Goal: Task Accomplishment & Management: Complete application form

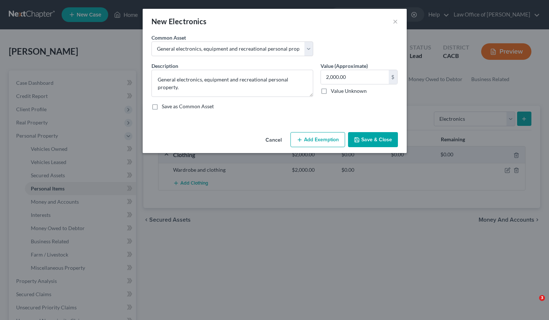
select select "electronics"
select select "0"
click at [372, 143] on button "Save & Close" at bounding box center [373, 139] width 50 height 15
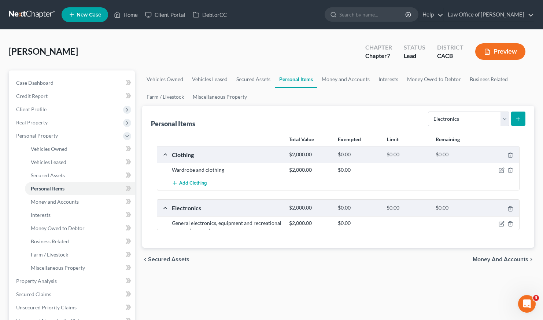
click at [470, 224] on div at bounding box center [456, 222] width 49 height 7
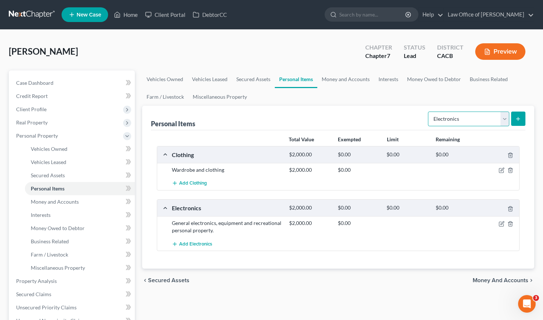
click at [468, 118] on select "Select Item Type Clothing Collectibles Of Value Electronics Firearms Household …" at bounding box center [468, 118] width 81 height 15
select select "household_goods"
click at [522, 121] on button "submit" at bounding box center [519, 118] width 14 height 14
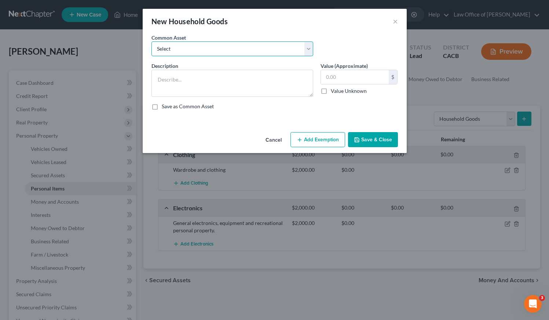
click at [274, 47] on select "Select Household Goods, Furnishings and Appliances." at bounding box center [232, 48] width 162 height 15
select select "0"
type textarea "Household Goods, Furnishings and Appliances."
type input "3,000.00"
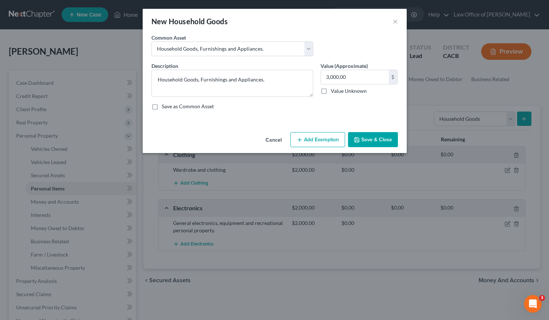
click at [318, 140] on button "Add Exemption" at bounding box center [317, 139] width 55 height 15
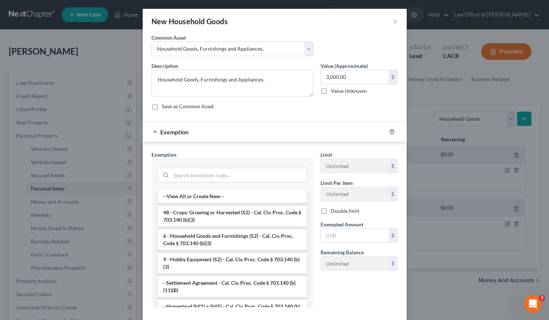
click at [386, 130] on div at bounding box center [396, 132] width 21 height 12
click at [389, 130] on icon "button" at bounding box center [392, 132] width 6 height 6
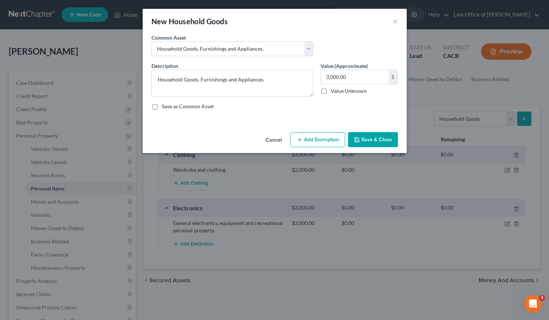
click at [382, 140] on button "Save & Close" at bounding box center [373, 139] width 50 height 15
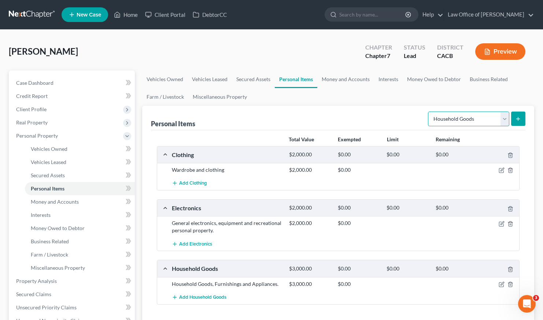
click at [460, 118] on select "Select Item Type Clothing Collectibles Of Value Electronics Firearms Household …" at bounding box center [468, 118] width 81 height 15
select select "jewelry"
click at [520, 115] on button "submit" at bounding box center [519, 118] width 14 height 14
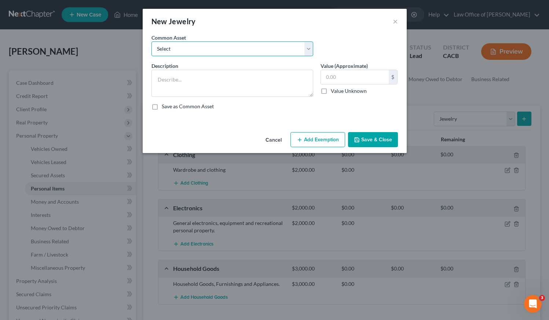
click at [211, 49] on select "Select Jewelry and personal valuable items (i.e. costume jewelry), includes non…" at bounding box center [232, 48] width 162 height 15
select select "0"
type textarea "Jewelry and personal valuable items (i.e. costume jewelry), includes non-debtor…"
type input "1,500.00"
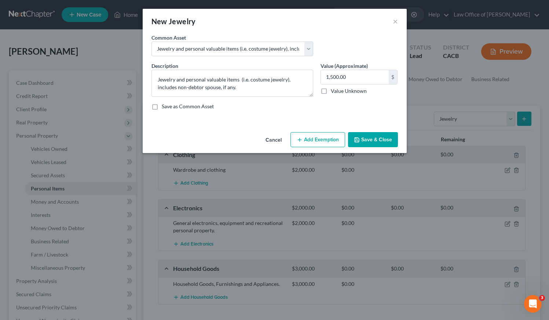
click at [381, 139] on button "Save & Close" at bounding box center [373, 139] width 50 height 15
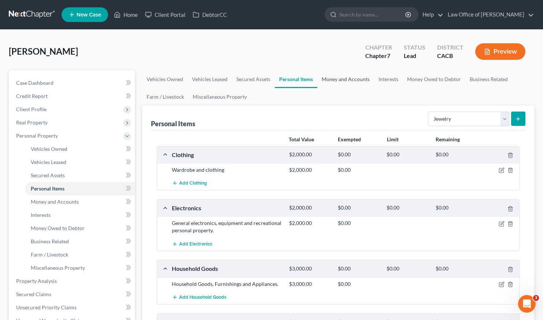
click at [351, 82] on link "Money and Accounts" at bounding box center [346, 79] width 57 height 18
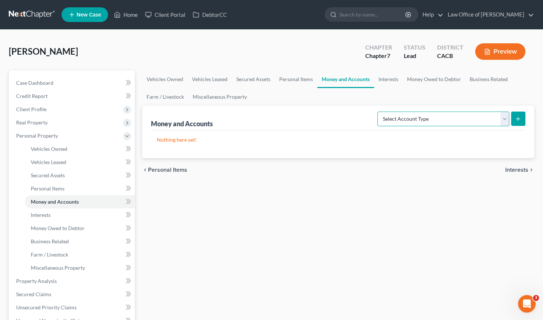
click at [449, 121] on select "Select Account Type Brokerage Cash on Hand Certificates of Deposit Checking Acc…" at bounding box center [444, 118] width 132 height 15
select select "checking"
click at [518, 119] on line "submit" at bounding box center [518, 119] width 3 height 0
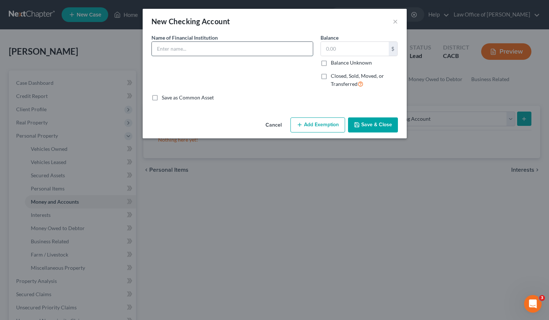
click at [218, 49] on input "text" at bounding box center [232, 49] width 161 height 14
type input "Wells Fargo (Personal)"
click at [364, 50] on input "text" at bounding box center [355, 49] width 68 height 14
type input "0.00"
click at [365, 123] on button "Save & Close" at bounding box center [373, 124] width 50 height 15
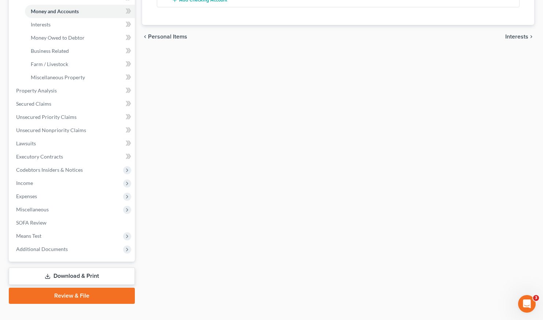
scroll to position [201, 0]
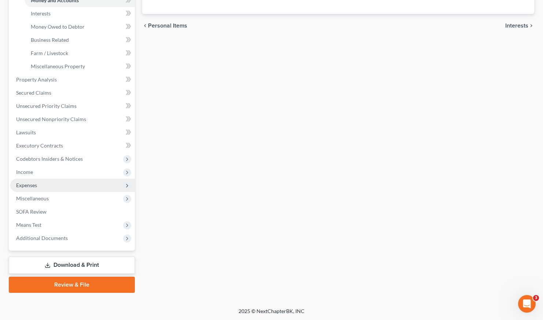
click at [30, 184] on span "Expenses" at bounding box center [26, 185] width 21 height 6
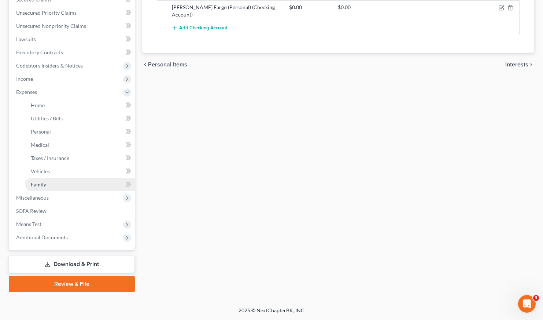
scroll to position [162, 0]
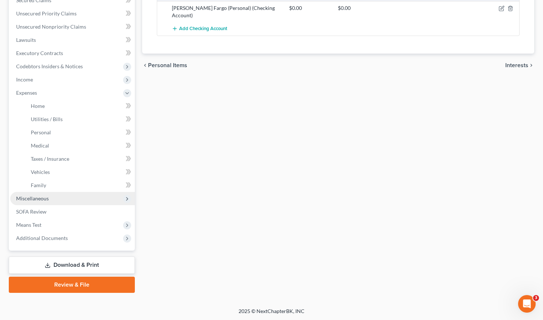
click at [35, 198] on span "Miscellaneous" at bounding box center [32, 198] width 33 height 6
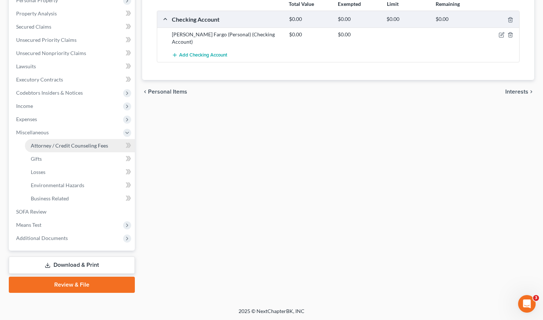
click at [63, 144] on span "Attorney / Credit Counseling Fees" at bounding box center [69, 145] width 77 height 6
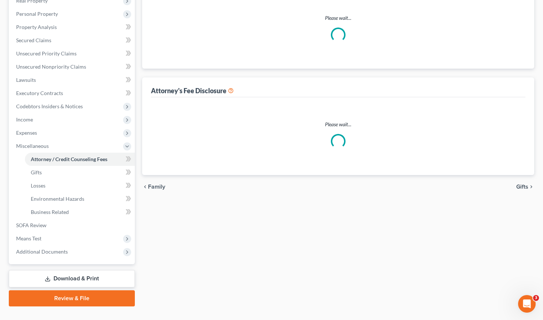
scroll to position [73, 0]
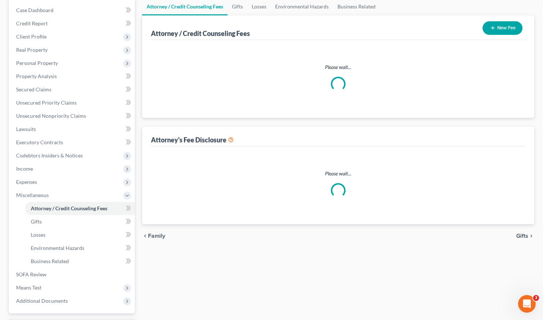
select select "0"
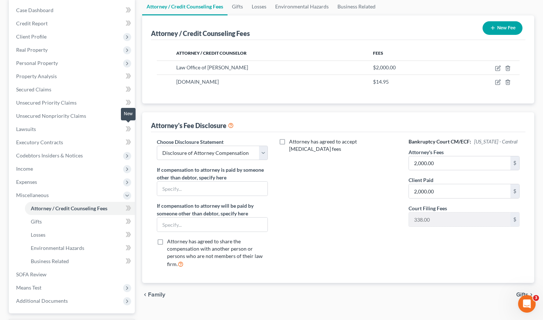
scroll to position [0, 0]
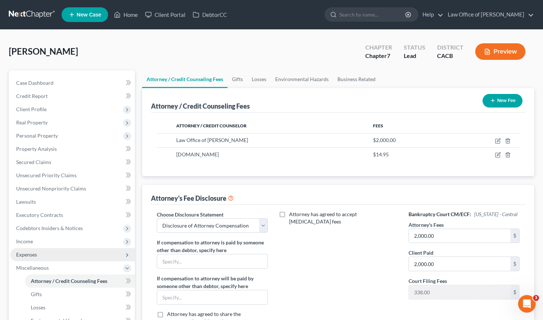
click at [31, 253] on span "Expenses" at bounding box center [26, 254] width 21 height 6
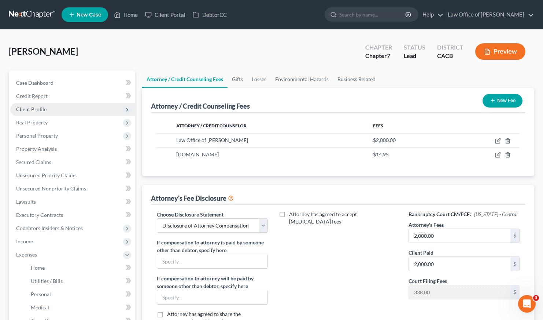
click at [37, 107] on span "Client Profile" at bounding box center [31, 109] width 30 height 6
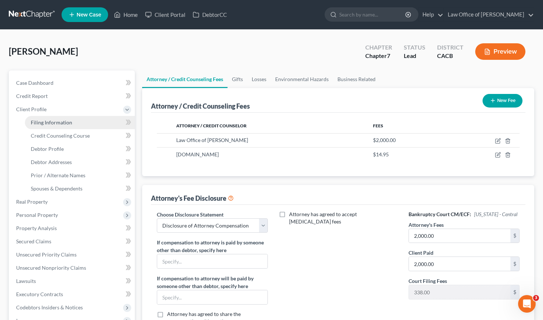
click at [69, 122] on span "Filing Information" at bounding box center [51, 122] width 41 height 6
select select "1"
select select "0"
select select "7"
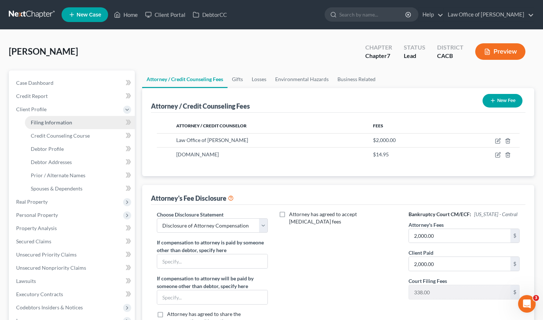
select select "0"
select select "4"
select select "0"
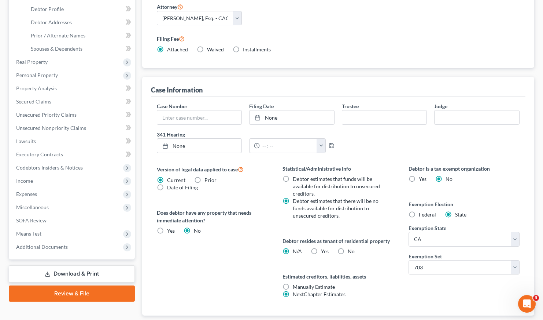
scroll to position [165, 0]
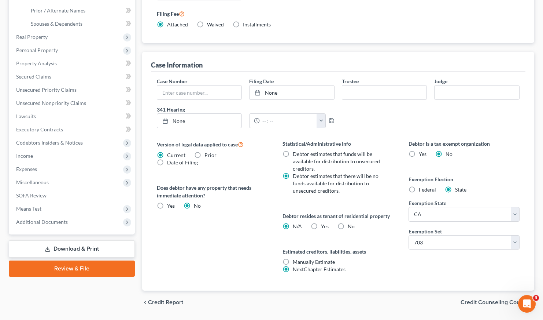
click at [321, 224] on label "Yes Yes" at bounding box center [325, 226] width 8 height 7
click at [324, 224] on input "Yes Yes" at bounding box center [326, 225] width 5 height 5
radio input "true"
radio input "false"
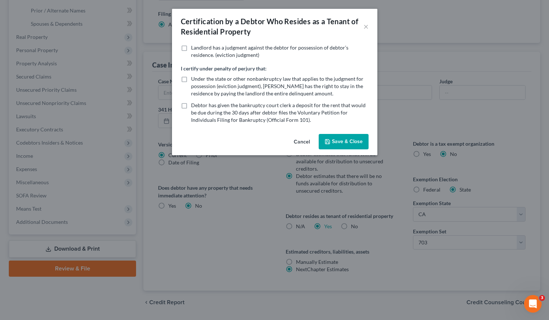
click at [346, 139] on button "Save & Close" at bounding box center [344, 141] width 50 height 15
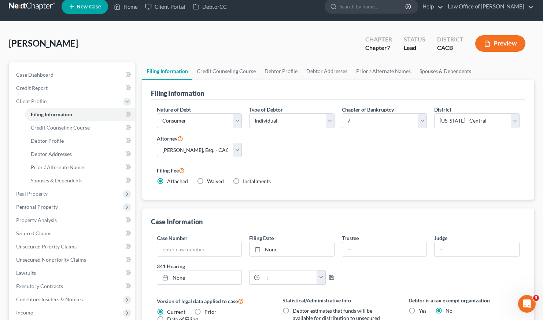
scroll to position [0, 0]
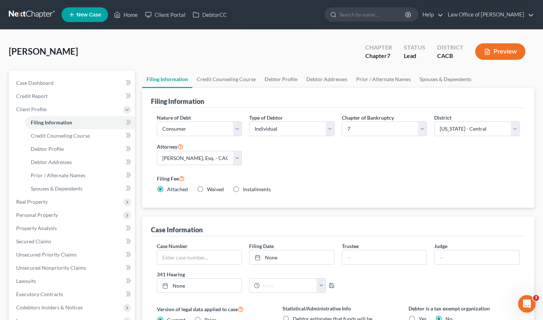
click at [34, 12] on link at bounding box center [32, 14] width 47 height 13
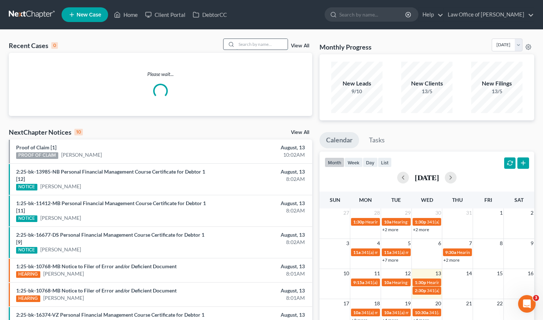
click at [254, 45] on input "search" at bounding box center [262, 44] width 51 height 11
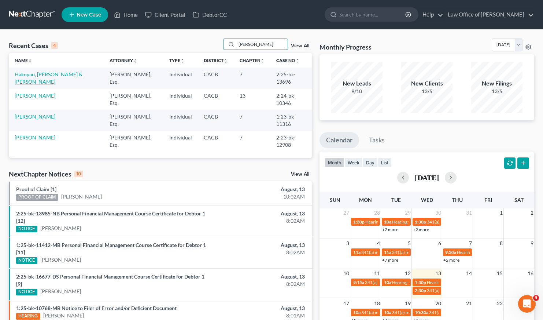
type input "[PERSON_NAME]"
click at [44, 73] on link "Hakoyan, [PERSON_NAME] & [PERSON_NAME]" at bounding box center [49, 78] width 68 height 14
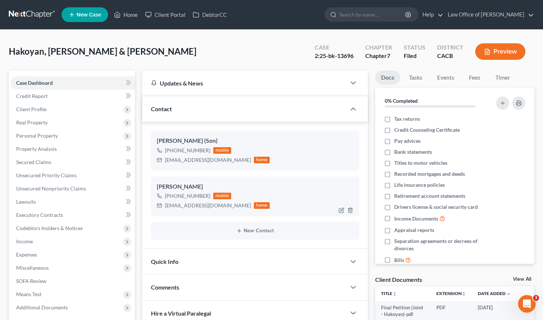
drag, startPoint x: 208, startPoint y: 196, endPoint x: 171, endPoint y: 195, distance: 36.3
click at [171, 195] on div "[PHONE_NUMBER] mobile" at bounding box center [213, 196] width 113 height 10
copy div "[PHONE_NUMBER]"
click at [33, 13] on link at bounding box center [32, 14] width 47 height 13
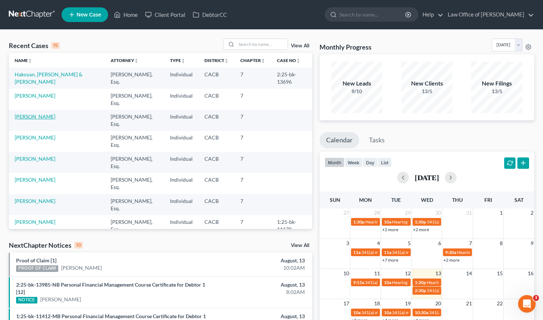
click at [42, 113] on link "[PERSON_NAME]" at bounding box center [35, 116] width 41 height 6
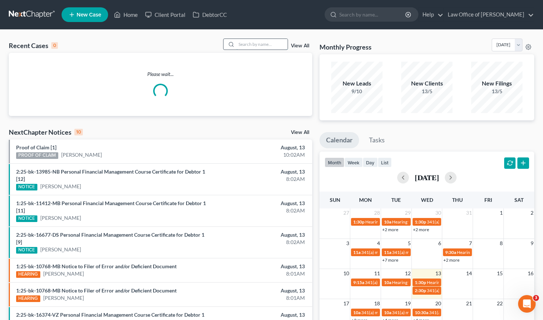
click at [257, 42] on input "search" at bounding box center [262, 44] width 51 height 11
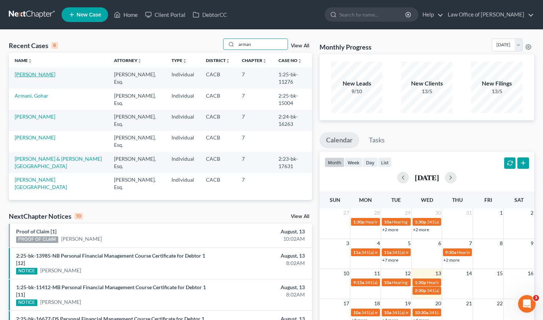
type input "arman"
click at [31, 74] on link "Gonzalez, Armando" at bounding box center [35, 74] width 41 height 6
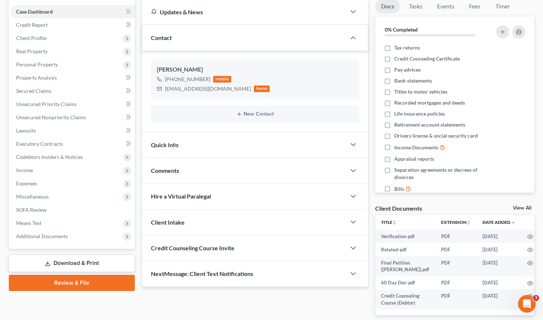
scroll to position [83, 0]
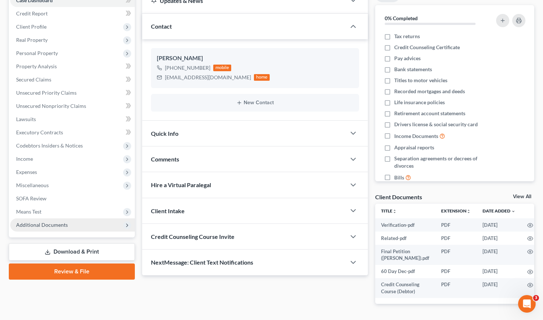
click at [42, 223] on span "Additional Documents" at bounding box center [42, 224] width 52 height 6
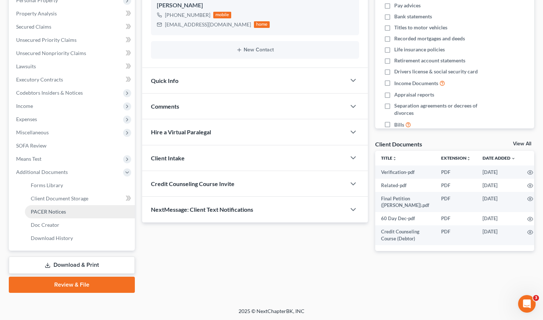
click at [51, 212] on span "PACER Notices" at bounding box center [48, 211] width 35 height 6
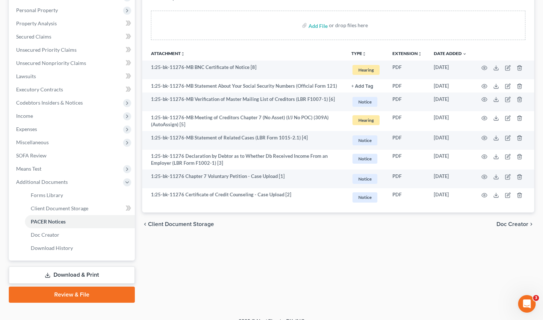
scroll to position [135, 0]
